Goal: Find specific page/section: Find specific page/section

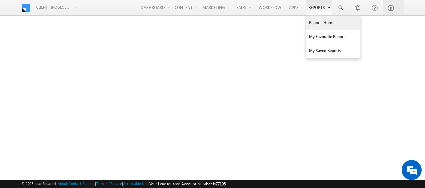
click at [324, 24] on link "Reports Home" at bounding box center [332, 23] width 53 height 14
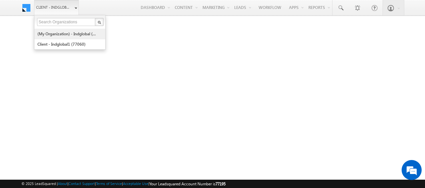
click at [64, 34] on link "(My Organization) - indglobal (48060)" at bounding box center [67, 34] width 61 height 10
